Goal: Task Accomplishment & Management: Use online tool/utility

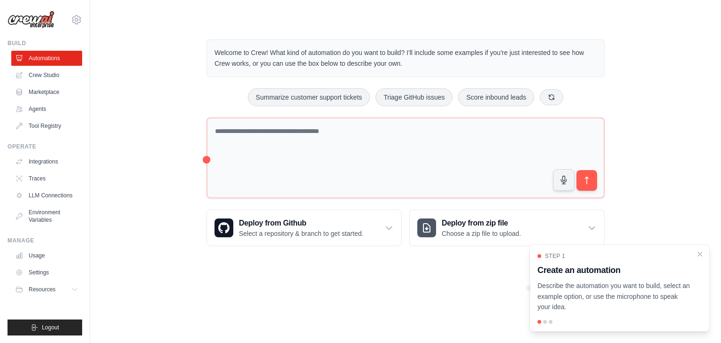
click at [253, 322] on body "[EMAIL_ADDRESS][DOMAIN_NAME] Settings Build Automations Crew Studio" at bounding box center [360, 171] width 721 height 343
click at [705, 254] on div "Step 1 Create an automation Describe the automation you want to build, select a…" at bounding box center [620, 287] width 180 height 87
click at [700, 255] on icon "Close walkthrough" at bounding box center [700, 253] width 8 height 8
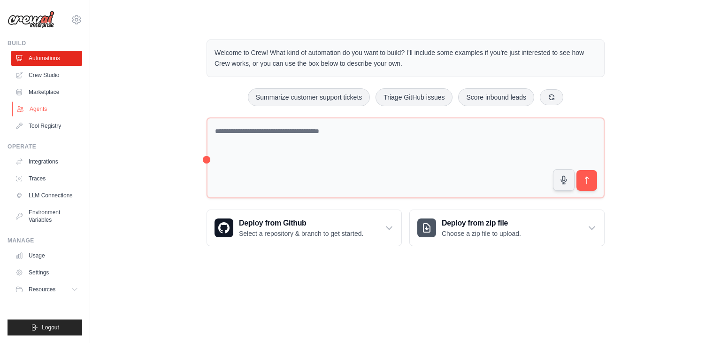
click at [38, 108] on link "Agents" at bounding box center [47, 108] width 71 height 15
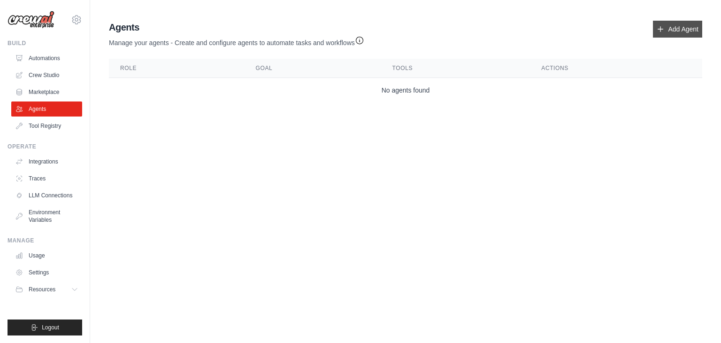
click at [675, 31] on link "Add Agent" at bounding box center [677, 29] width 49 height 17
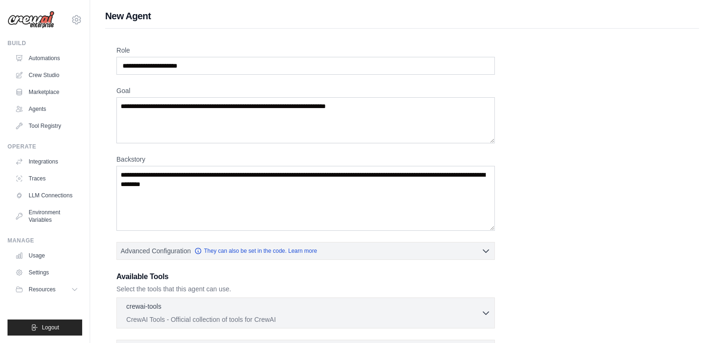
scroll to position [160, 0]
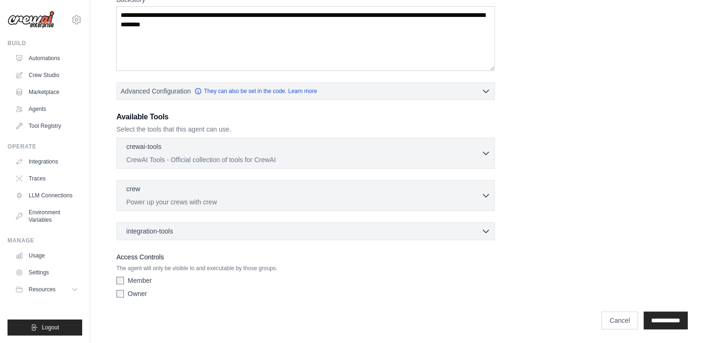
click at [656, 237] on div "Role Goal [GEOGRAPHIC_DATA] Advanced Configuration They can also be set in the …" at bounding box center [402, 94] width 572 height 416
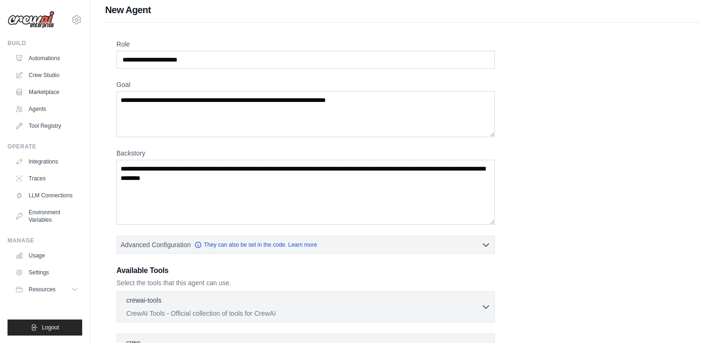
scroll to position [0, 0]
